Goal: Book appointment/travel/reservation

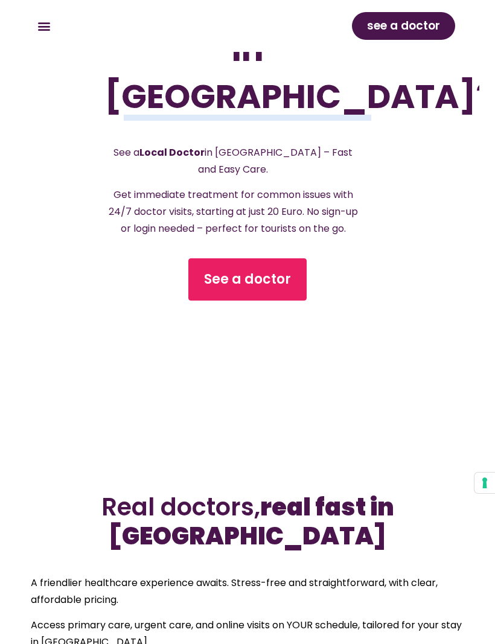
scroll to position [378, 0]
click at [246, 289] on span "See a doctor" at bounding box center [247, 279] width 87 height 19
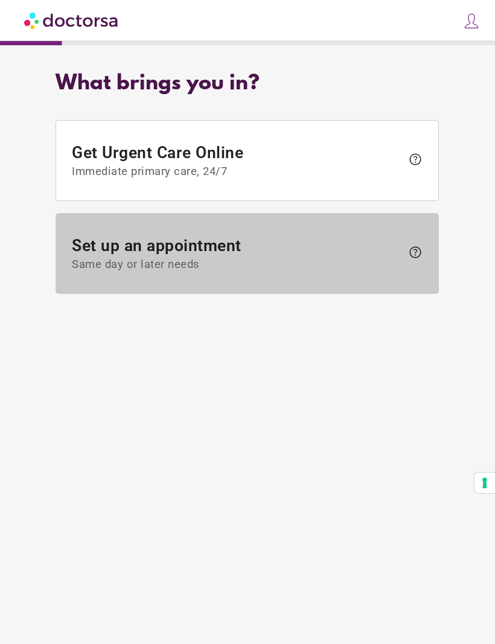
click at [320, 259] on span "Same day or later needs" at bounding box center [237, 264] width 330 height 13
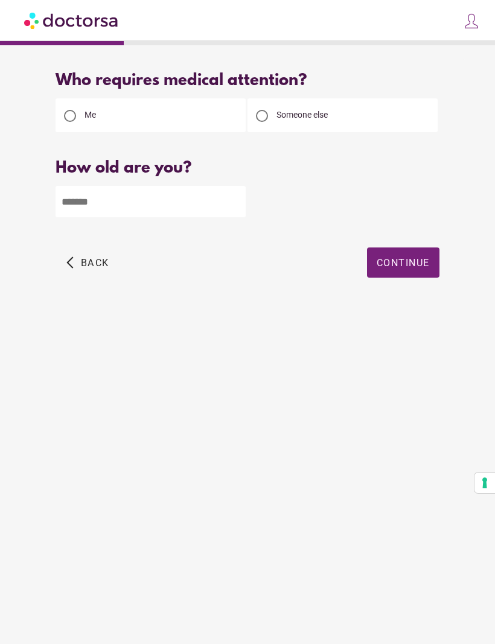
click at [99, 198] on input "number" at bounding box center [151, 201] width 190 height 31
type input "**"
click at [401, 269] on span "Continue" at bounding box center [403, 262] width 53 height 11
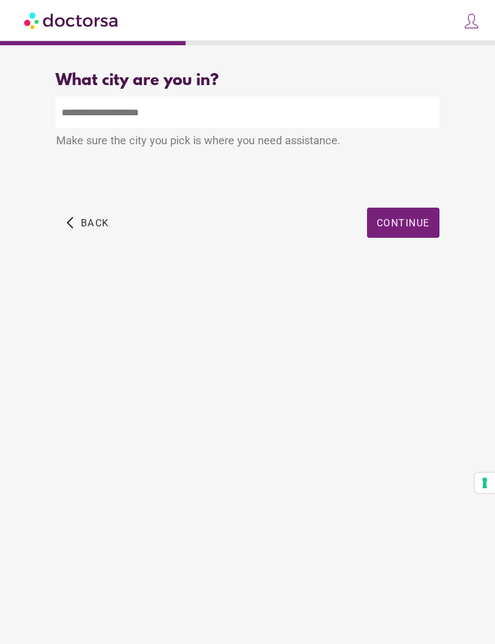
click at [106, 117] on input "text" at bounding box center [247, 112] width 383 height 31
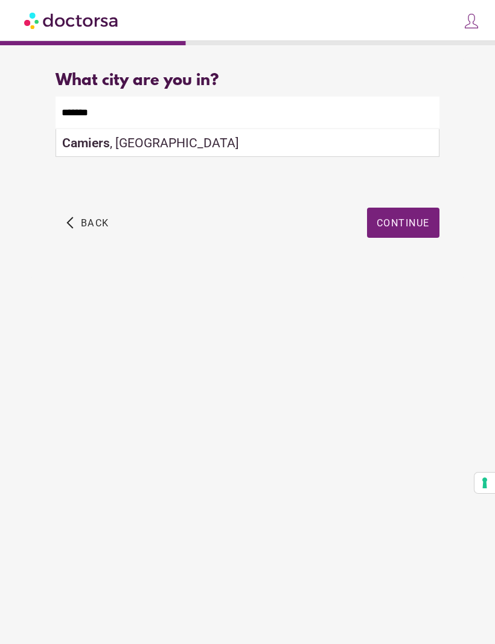
click at [115, 145] on div "Camiers , France" at bounding box center [247, 143] width 382 height 28
type input "**********"
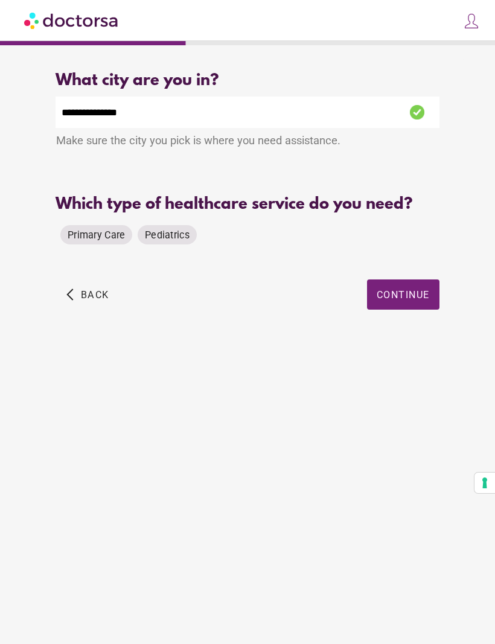
click at [102, 240] on span "Primary Care" at bounding box center [96, 234] width 57 height 11
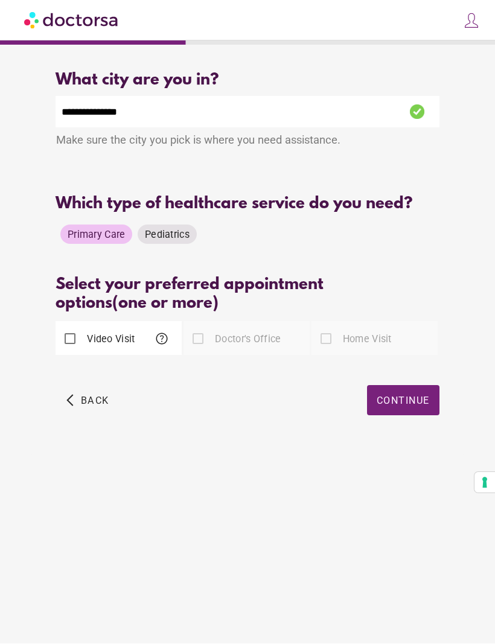
click at [213, 343] on label "Doctor's Office" at bounding box center [246, 340] width 68 height 14
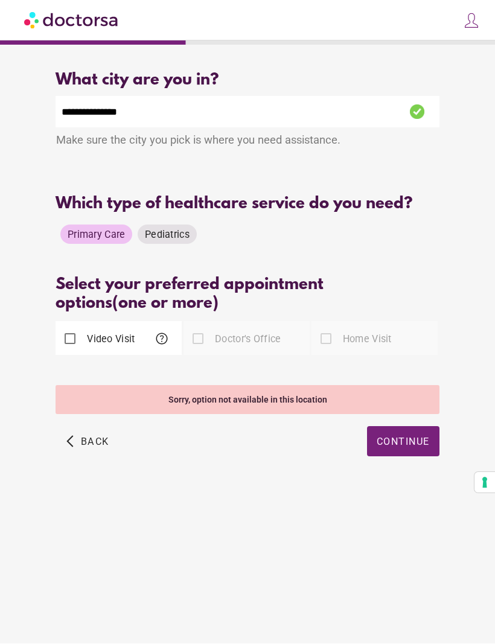
scroll to position [2, 0]
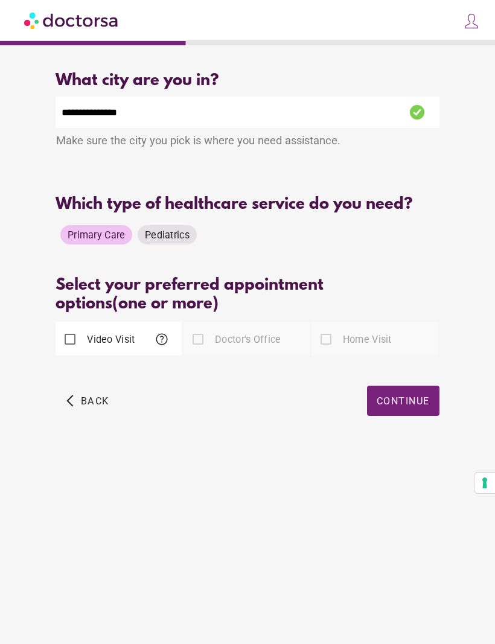
click at [57, 483] on div "What brings you in? Get Urgent Care Online Immediate primary care, 24/7 help Se…" at bounding box center [247, 337] width 483 height 557
